Goal: Find specific page/section: Find specific page/section

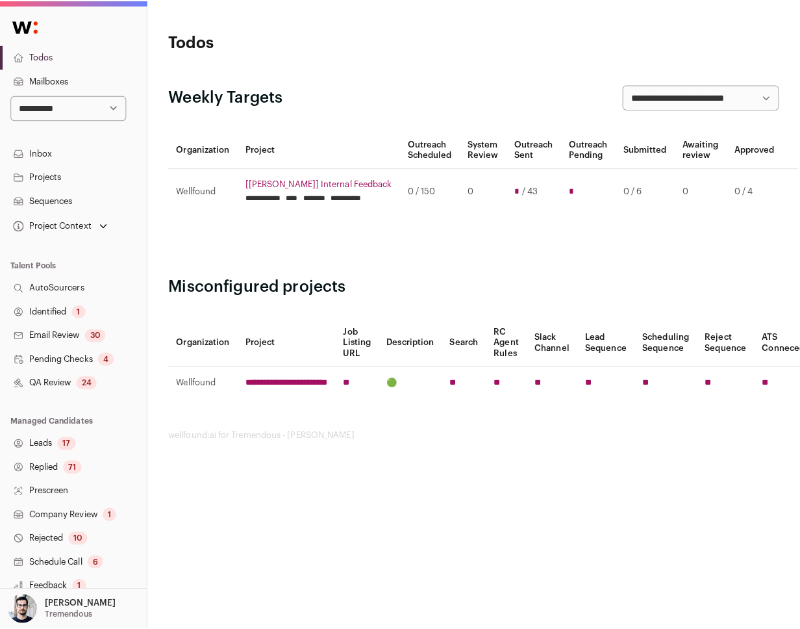
scroll to position [129, 0]
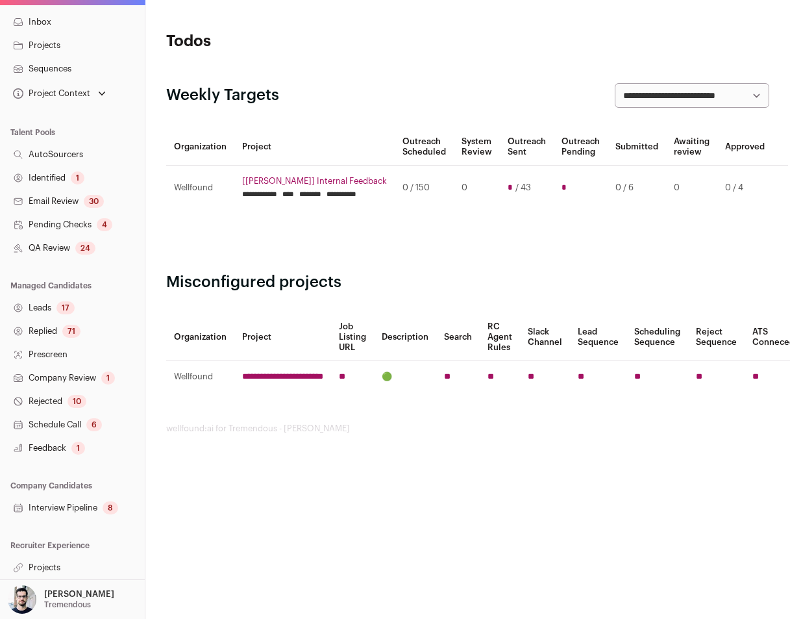
click at [54, 566] on link "Projects" at bounding box center [72, 567] width 145 height 23
click at [75, 184] on link "Identified 1" at bounding box center [72, 177] width 145 height 23
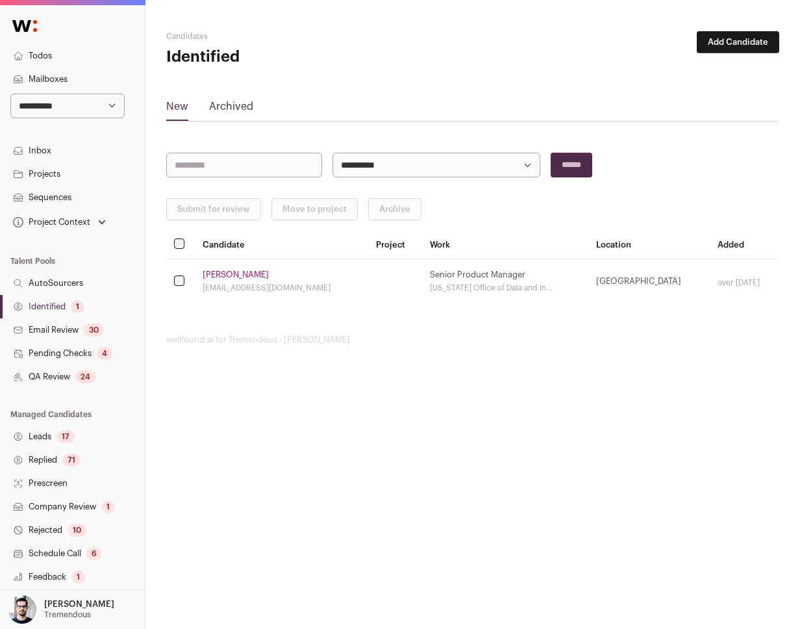
click at [211, 267] on td "[PERSON_NAME] [EMAIL_ADDRESS][DOMAIN_NAME]" at bounding box center [281, 281] width 173 height 45
click at [211, 271] on link "[PERSON_NAME]" at bounding box center [236, 274] width 66 height 10
click at [232, 278] on link "[PERSON_NAME]" at bounding box center [236, 274] width 66 height 10
